Goal: Communication & Community: Answer question/provide support

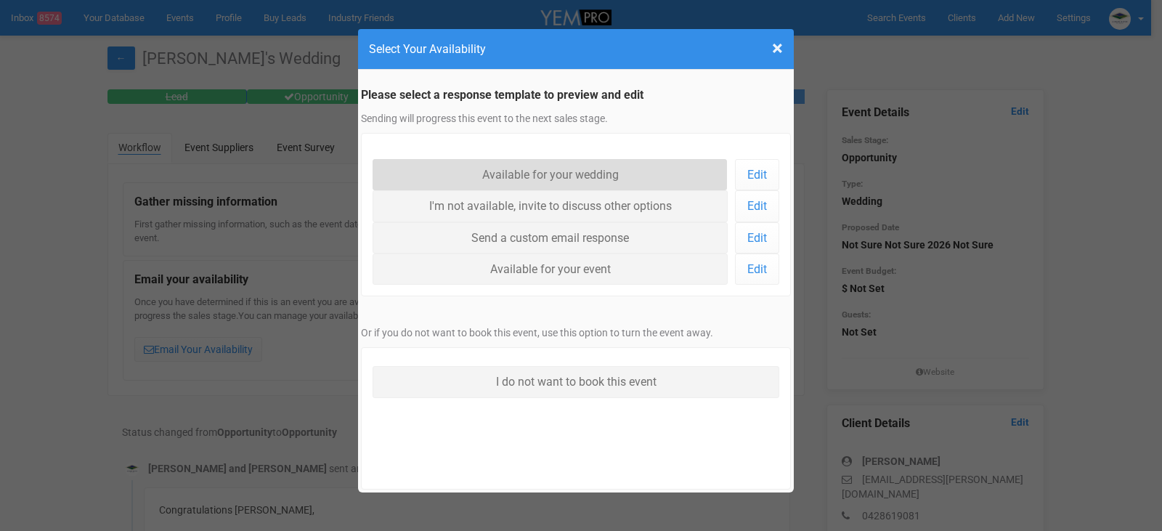
click at [569, 171] on link "Available for your wedding" at bounding box center [550, 174] width 355 height 31
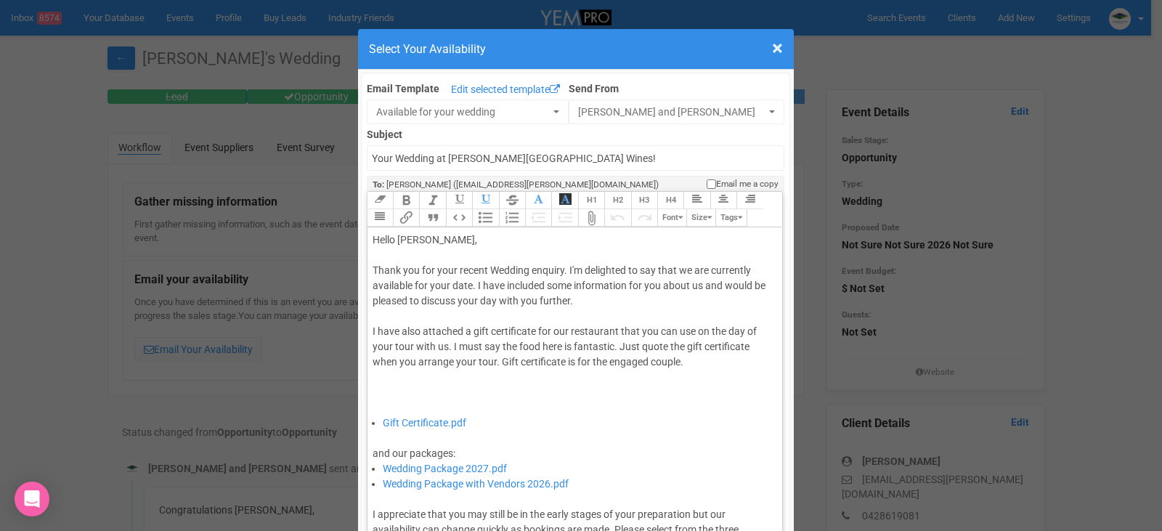
click at [469, 284] on div "Thank you for your recent Wedding enquiry. I'm delighted to say that we are cur…" at bounding box center [573, 339] width 400 height 153
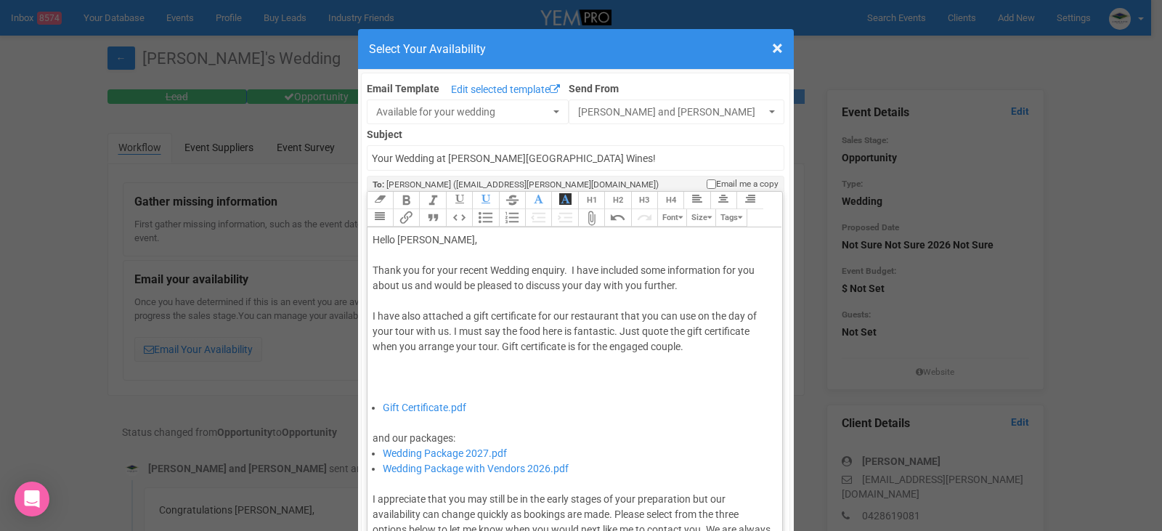
type trix-editor "<div>Hello [PERSON_NAME],&nbsp;</div><div><br></div><div>Thank you for your rec…"
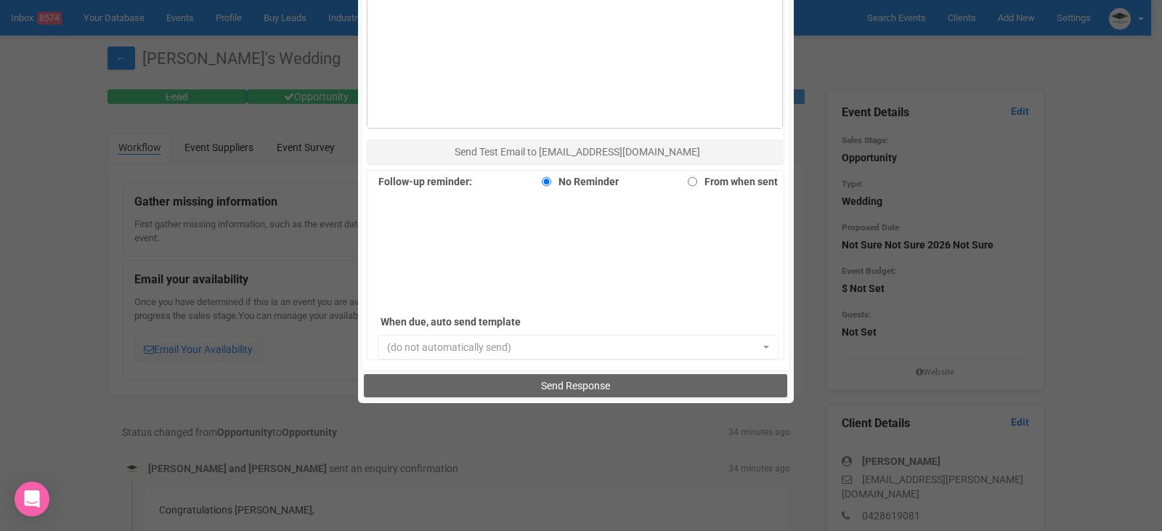
scroll to position [999, 0]
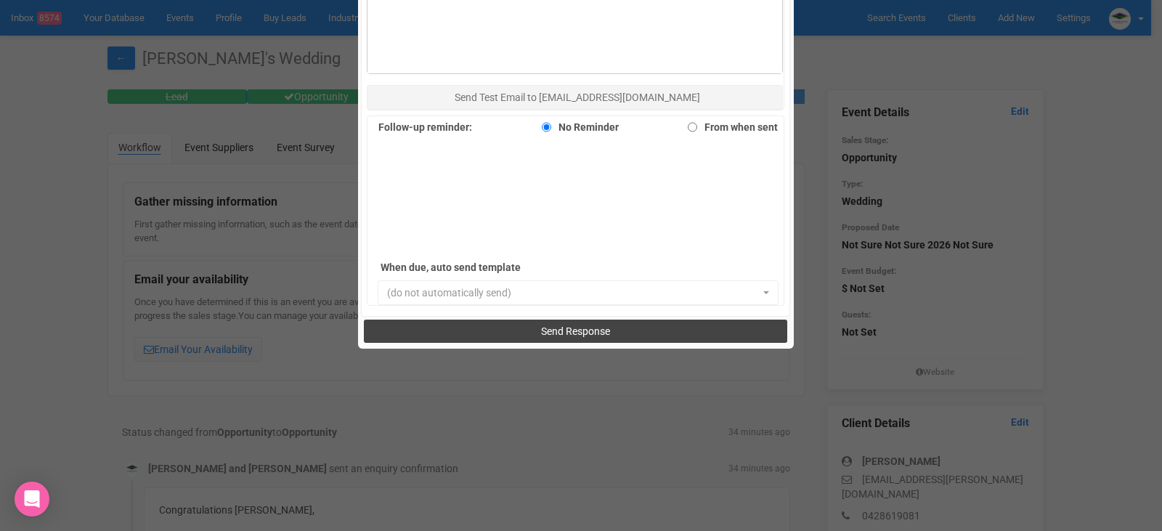
click at [570, 329] on span "Send Response" at bounding box center [575, 331] width 69 height 12
